Goal: Task Accomplishment & Management: Manage account settings

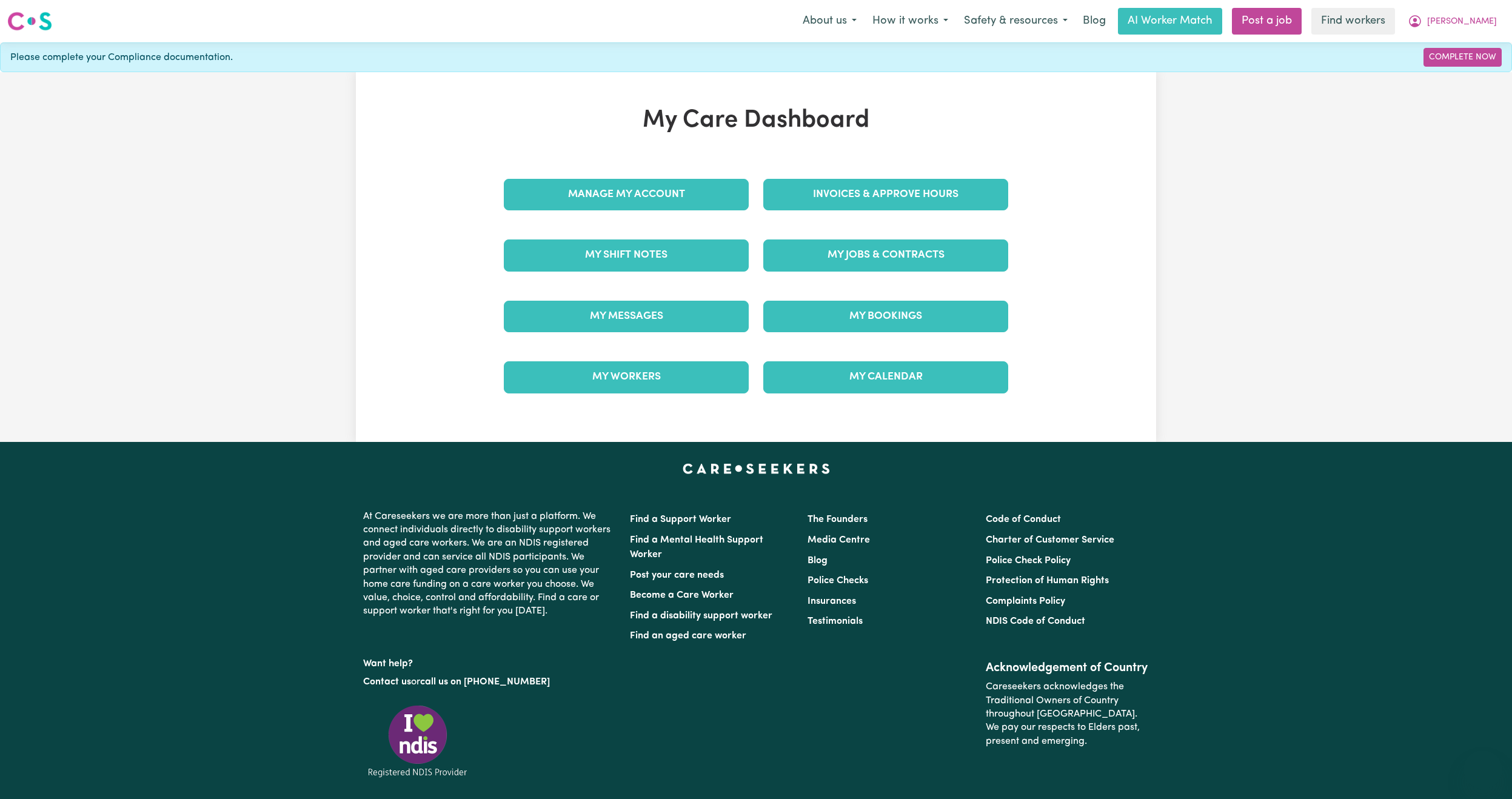
click at [673, 298] on div "My Messages" at bounding box center [626, 316] width 260 height 60
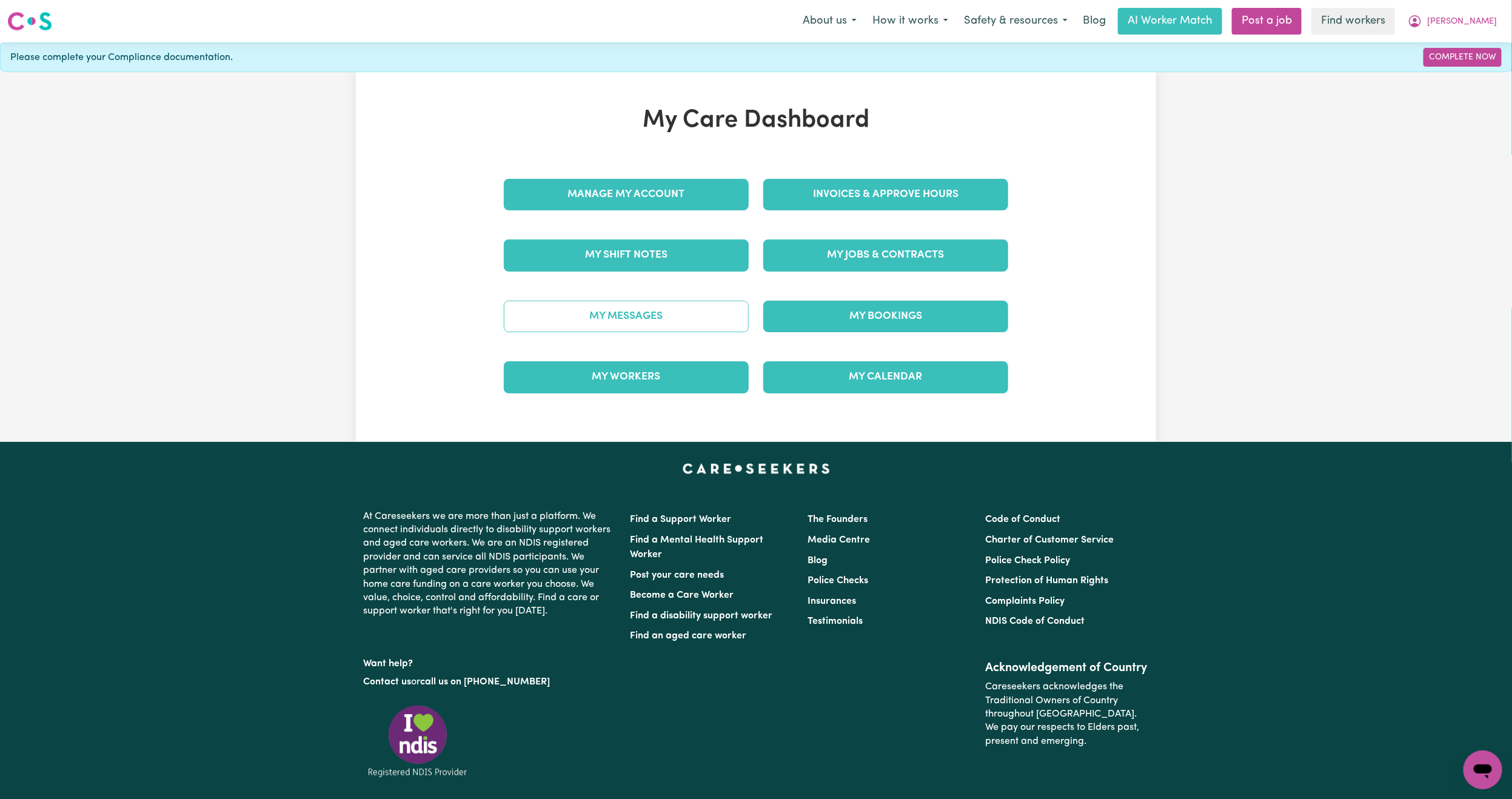
click at [675, 330] on link "My Messages" at bounding box center [626, 316] width 245 height 31
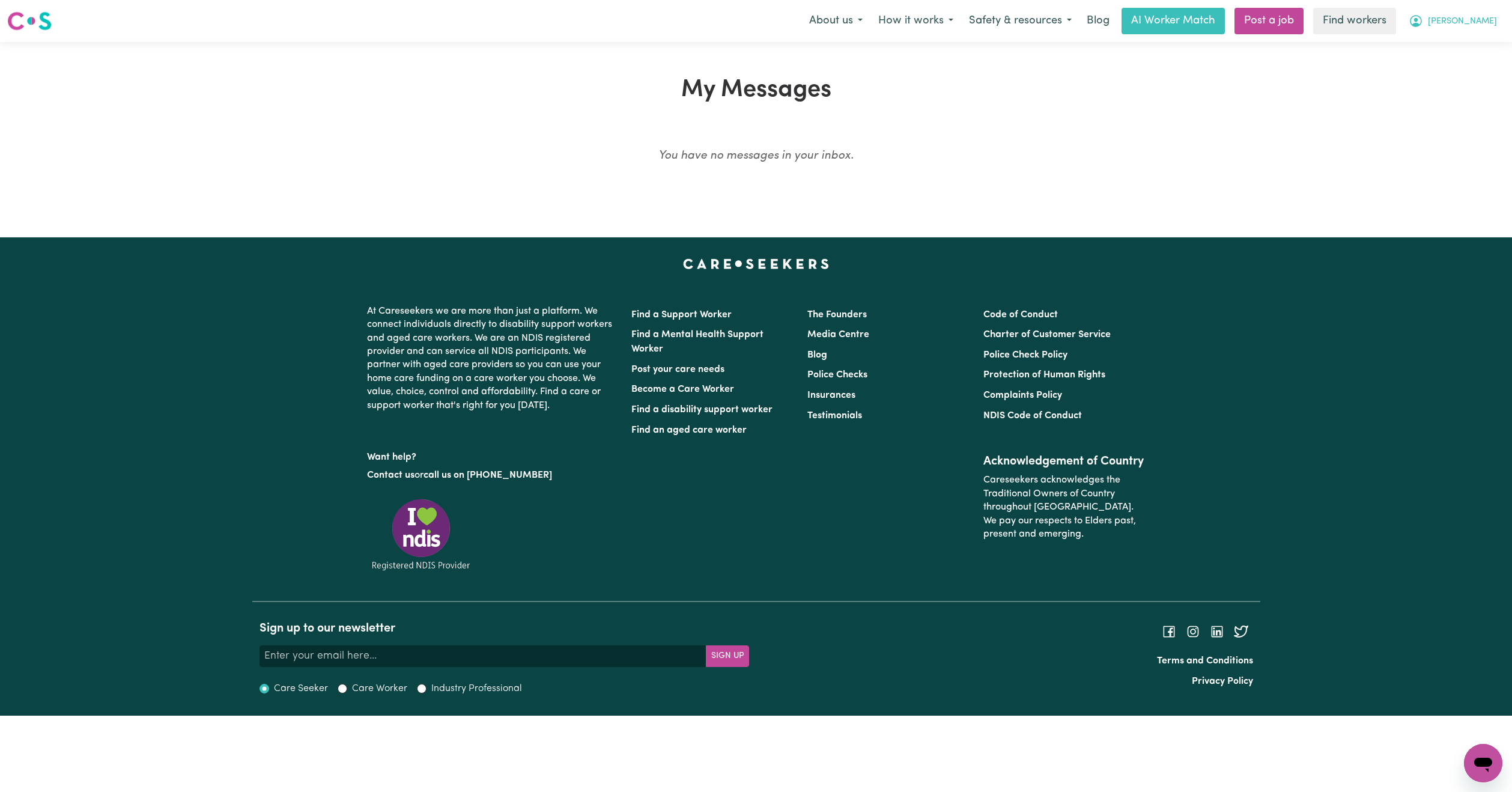
click at [1468, 16] on button "[PERSON_NAME]" at bounding box center [1453, 21] width 104 height 25
click at [1452, 45] on link "My Dashboard" at bounding box center [1457, 47] width 95 height 23
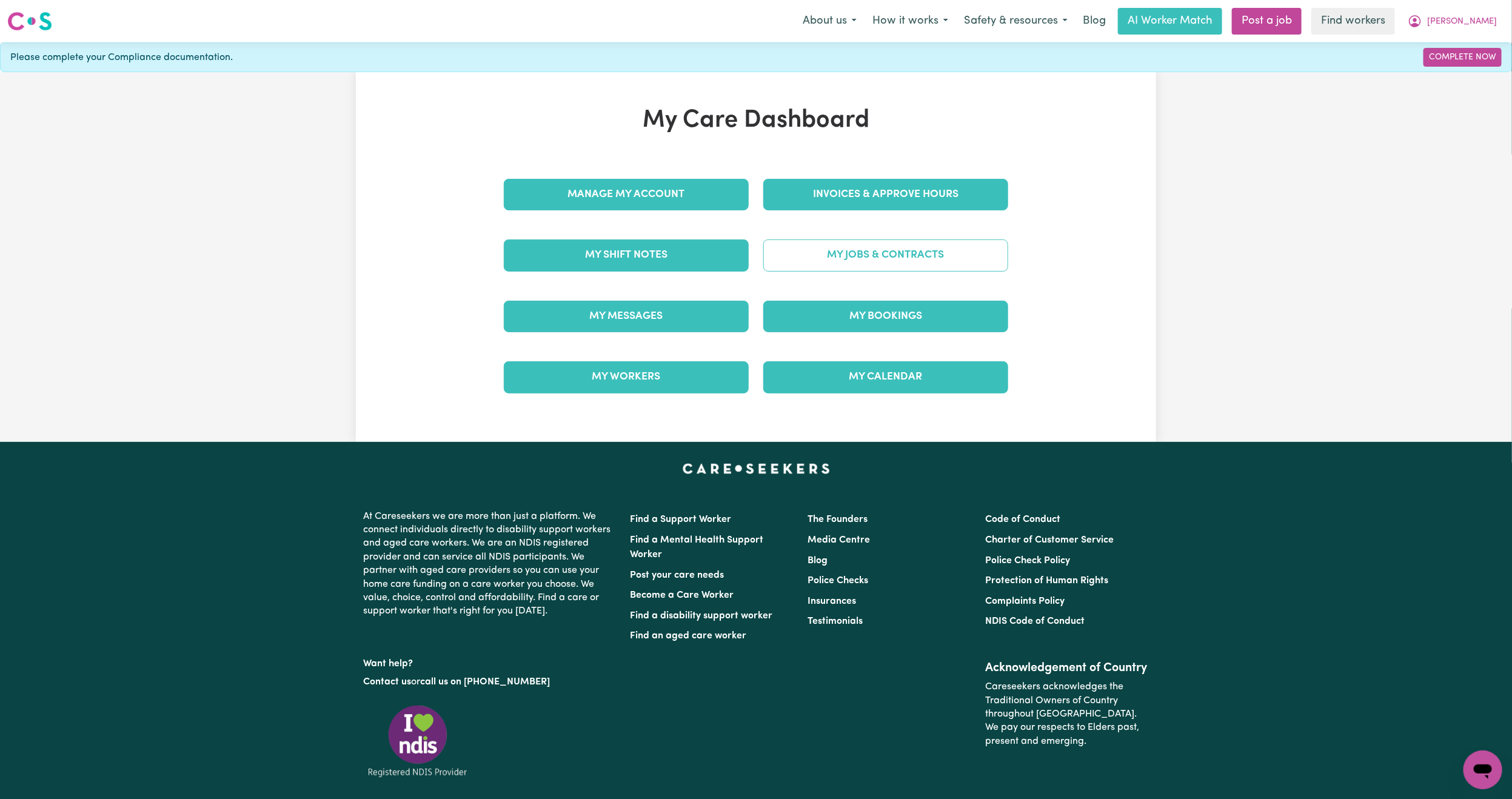
click at [832, 255] on link "My Jobs & Contracts" at bounding box center [886, 255] width 245 height 31
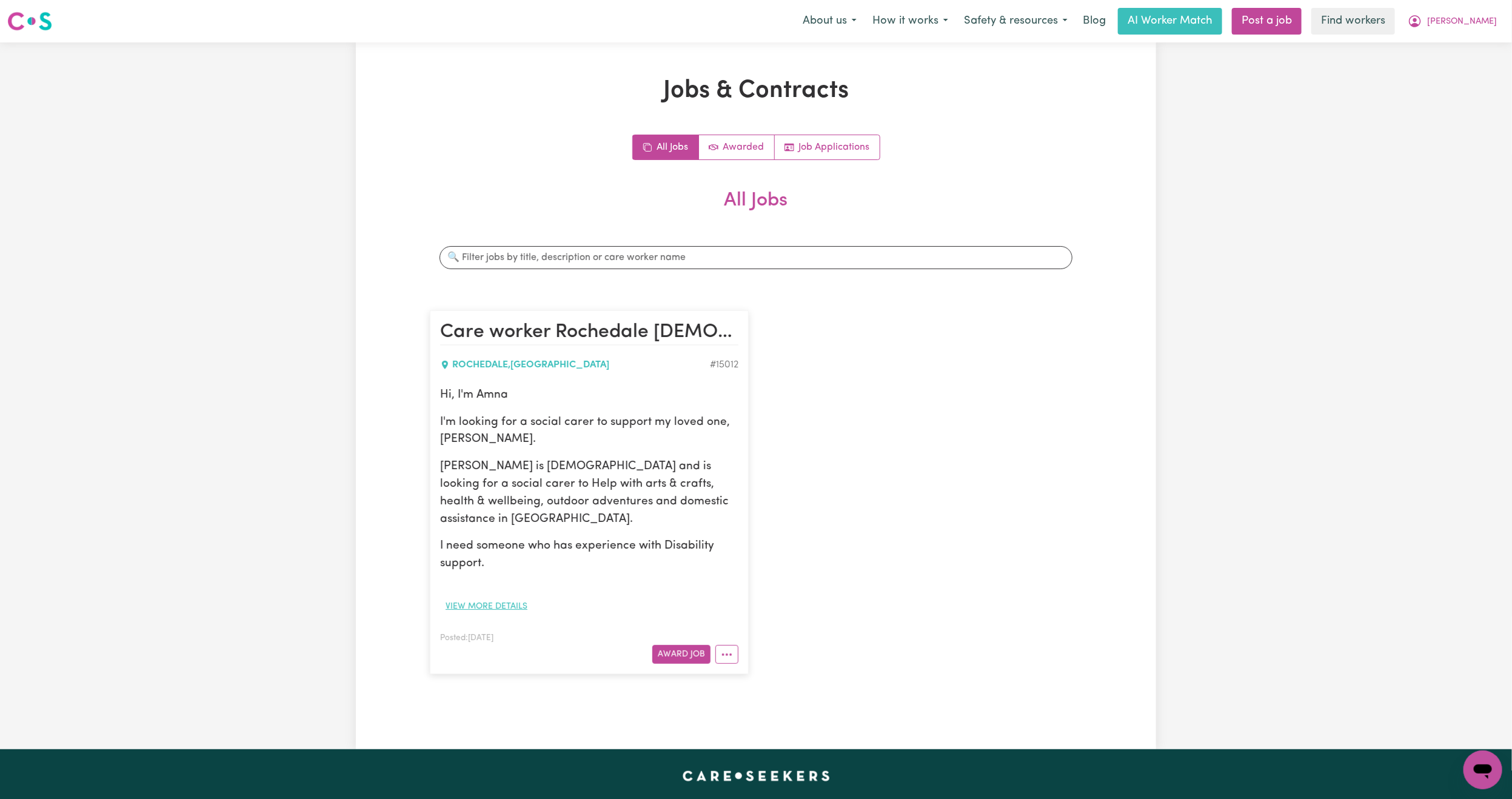
click at [505, 597] on button "View more details" at bounding box center [486, 606] width 93 height 18
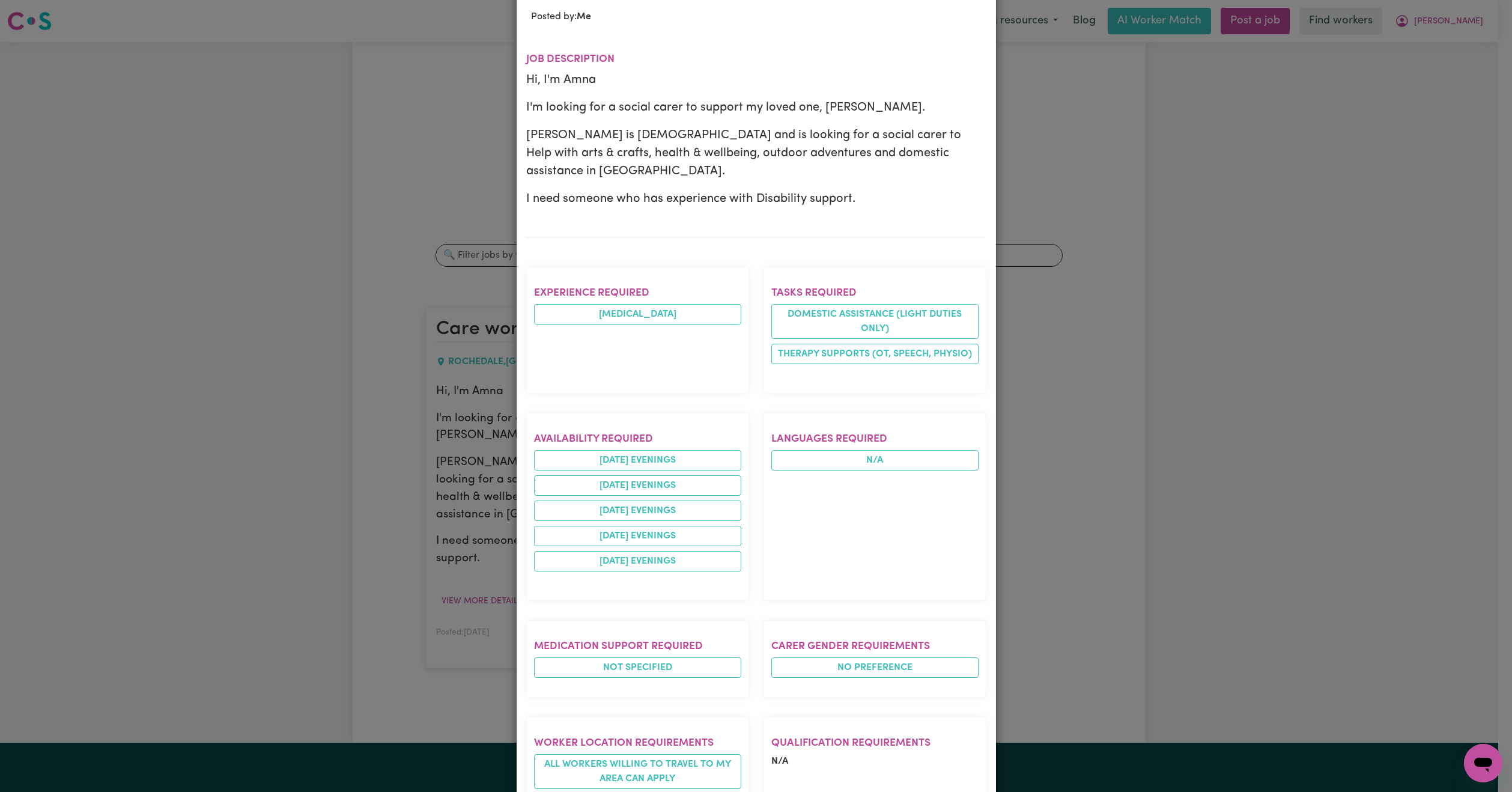
scroll to position [379, 0]
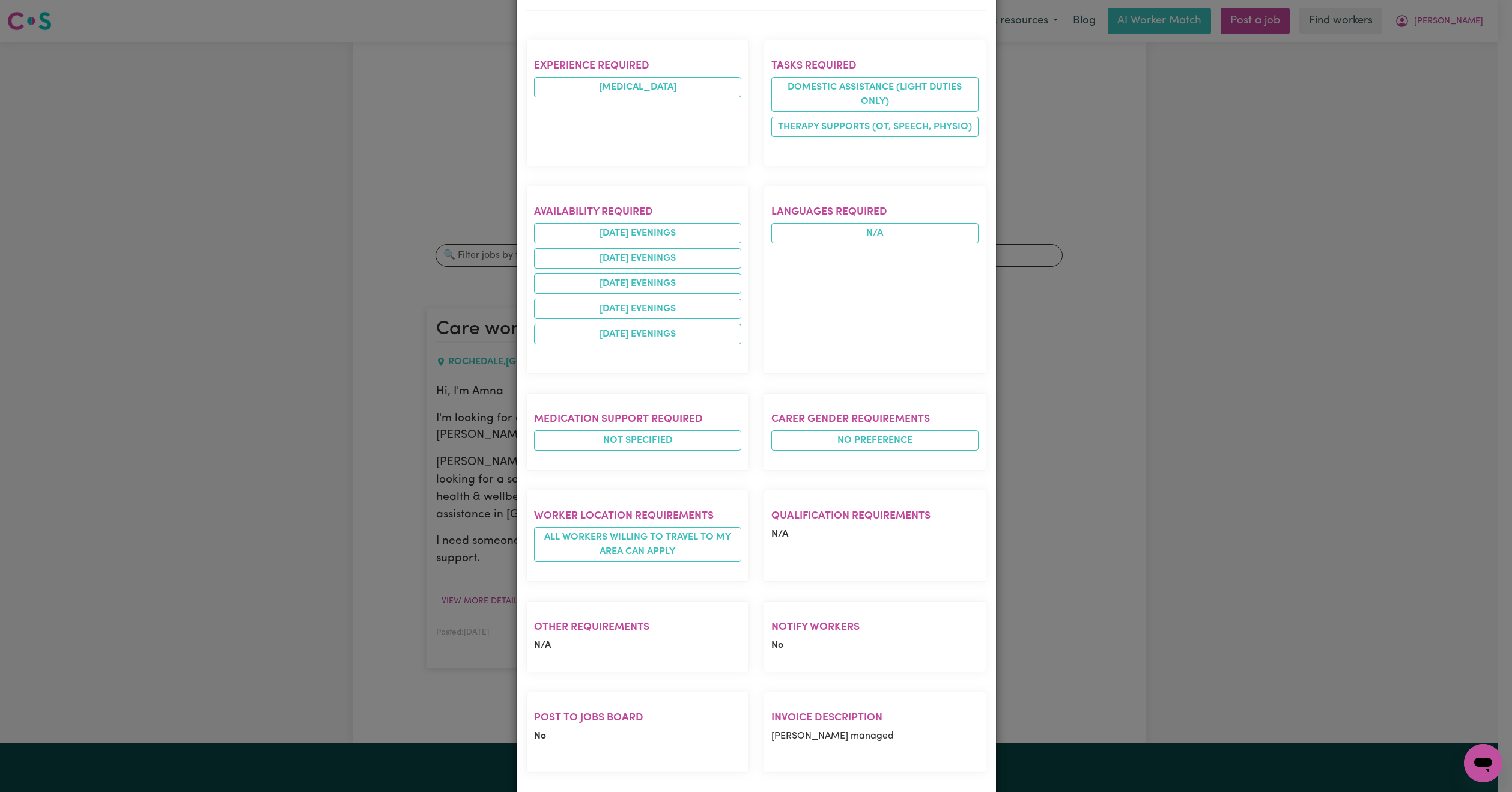
click at [411, 347] on div "Job Details Care worker [GEOGRAPHIC_DATA] [DEMOGRAPHIC_DATA] ASD3 [GEOGRAPHIC_D…" at bounding box center [756, 396] width 1512 height 792
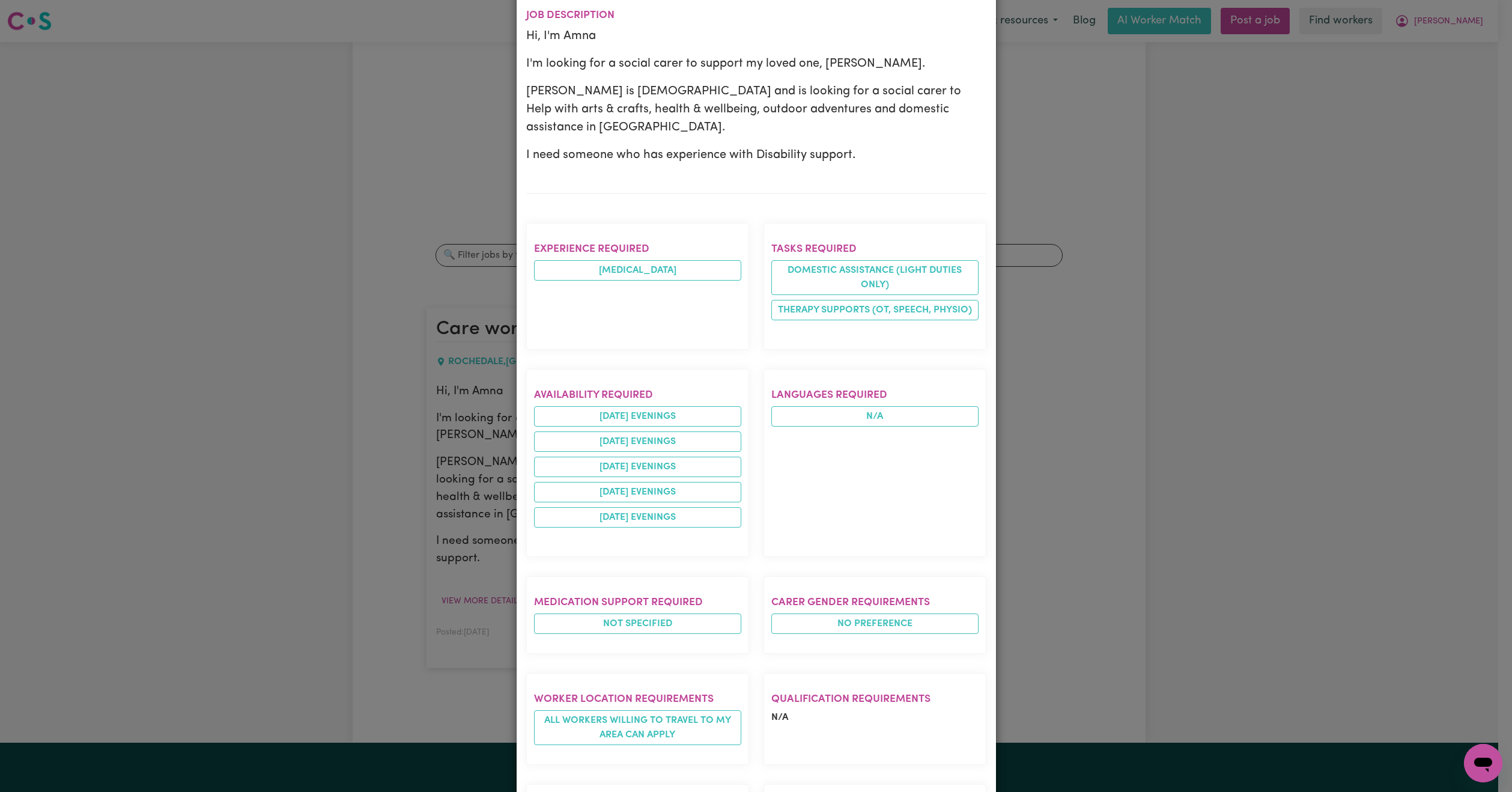
scroll to position [0, 0]
